Goal: Use online tool/utility: Utilize a website feature to perform a specific function

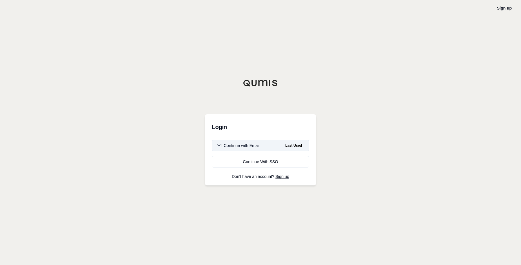
click at [243, 147] on div "Continue with Email" at bounding box center [238, 146] width 43 height 6
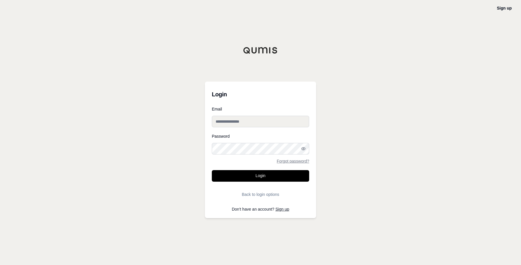
type input "**********"
click at [288, 176] on button "Login" at bounding box center [260, 176] width 97 height 12
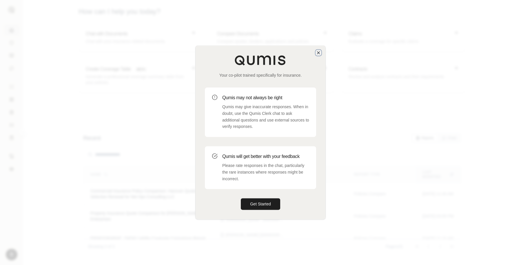
click at [320, 54] on icon "button" at bounding box center [318, 52] width 5 height 5
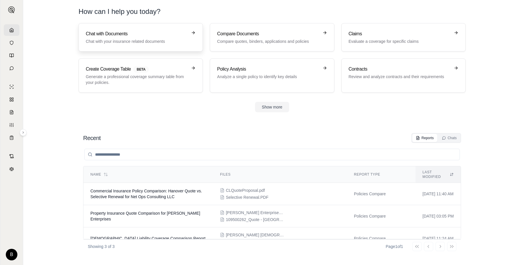
click at [135, 33] on h3 "Chat with Documents" at bounding box center [137, 33] width 102 height 7
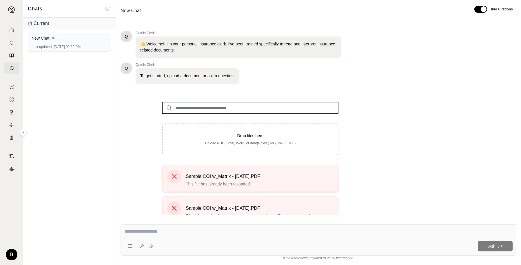
click at [173, 176] on icon at bounding box center [174, 176] width 5 height 5
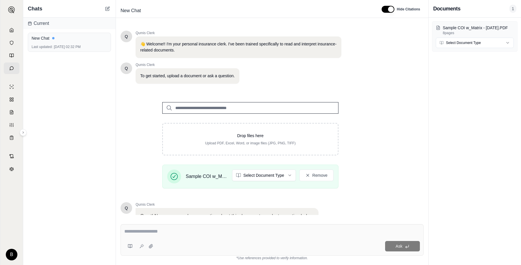
scroll to position [47, 0]
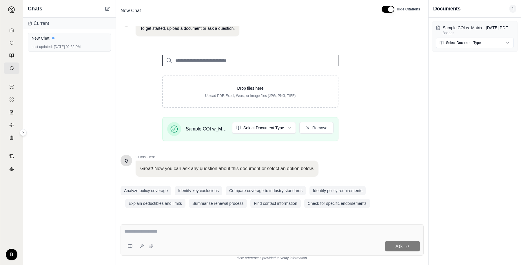
click at [158, 233] on textarea at bounding box center [271, 231] width 295 height 7
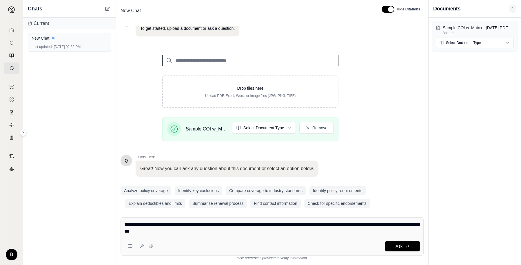
type textarea "**********"
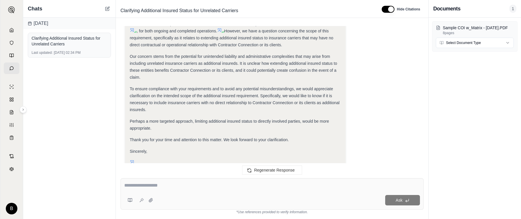
scroll to position [521, 0]
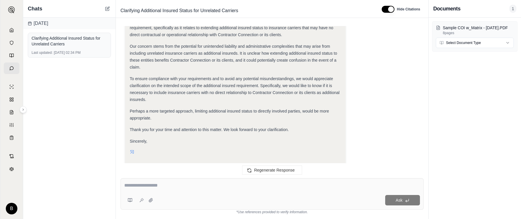
drag, startPoint x: 208, startPoint y: 111, endPoint x: 270, endPoint y: 123, distance: 63.1
click at [209, 126] on div "Thank you for your time and attention to this matter. We look forward to your c…" at bounding box center [235, 129] width 211 height 7
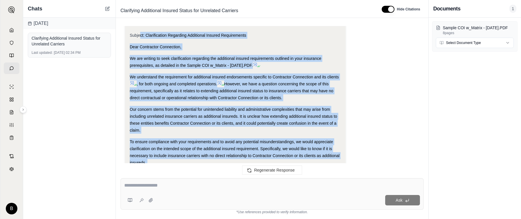
scroll to position [454, 0]
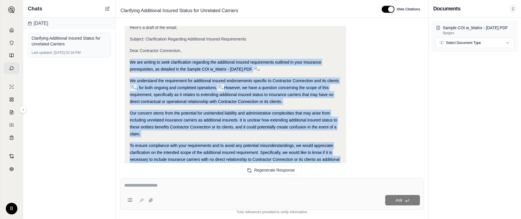
drag, startPoint x: 292, startPoint y: 107, endPoint x: 235, endPoint y: 81, distance: 63.0
copy div "We are writing to seek clarification regarding the additional insured requireme…"
